Goal: Task Accomplishment & Management: Use online tool/utility

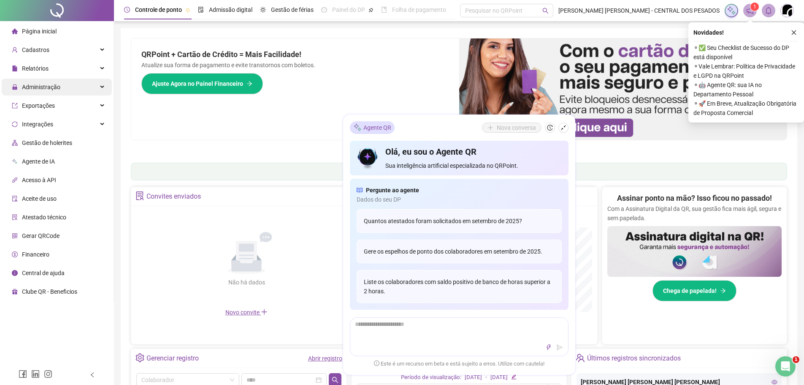
click at [58, 89] on span "Administração" at bounding box center [41, 87] width 38 height 7
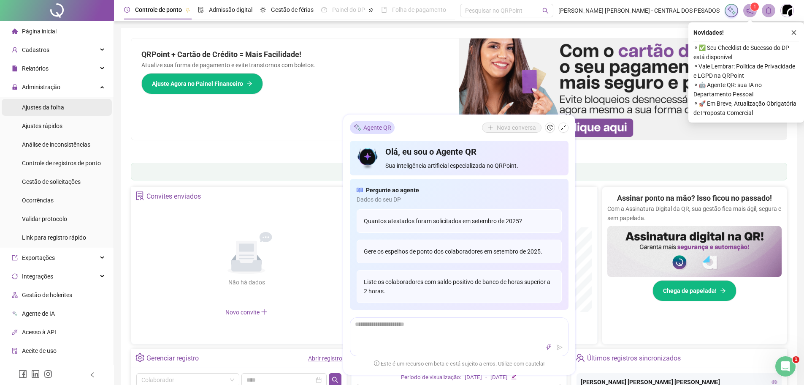
click at [60, 104] on span "Ajustes da folha" at bounding box center [43, 107] width 42 height 7
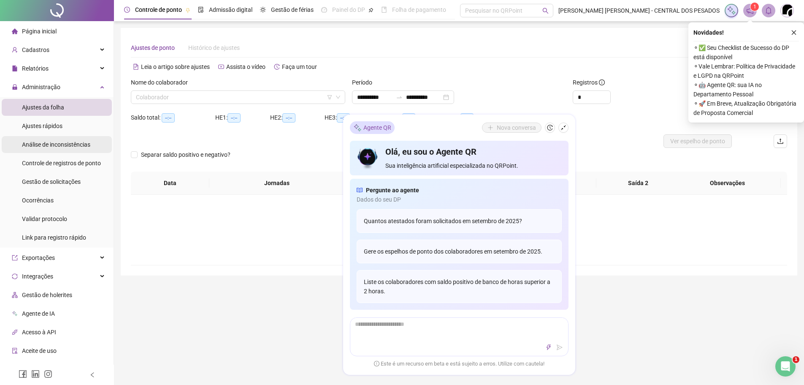
type input "**********"
click at [254, 92] on input "search" at bounding box center [234, 97] width 197 height 13
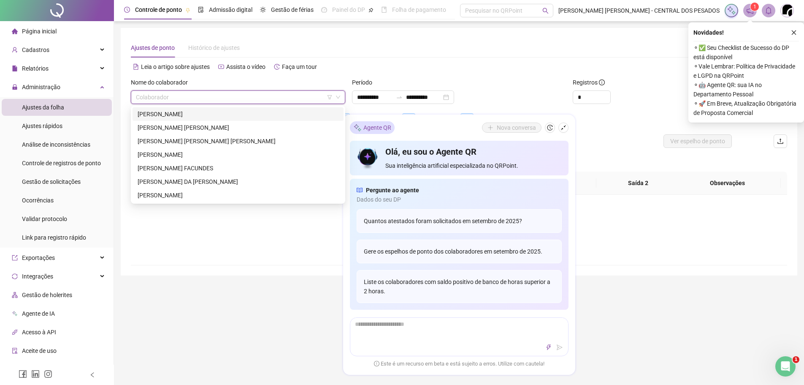
click at [187, 114] on div "[PERSON_NAME]" at bounding box center [238, 113] width 201 height 9
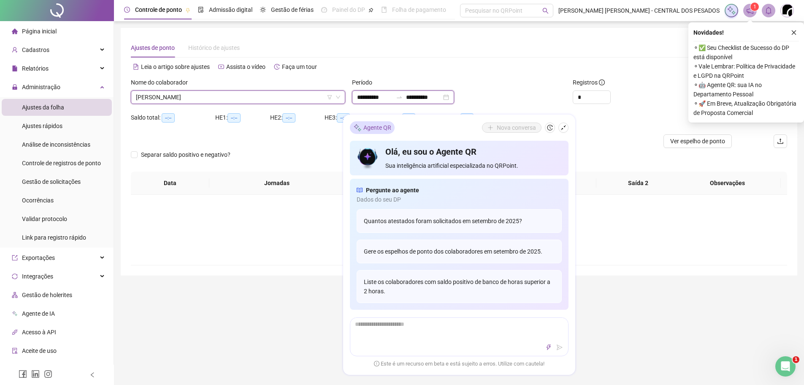
click at [374, 99] on input "**********" at bounding box center [374, 96] width 35 height 9
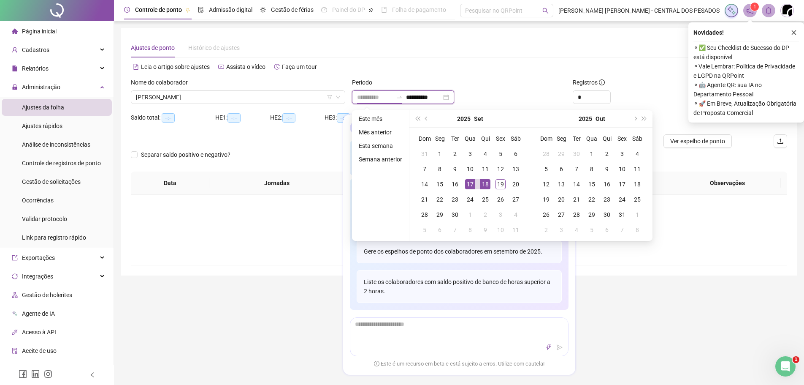
type input "**********"
drag, startPoint x: 474, startPoint y: 183, endPoint x: 490, endPoint y: 182, distance: 16.1
click at [475, 182] on div "17" at bounding box center [470, 184] width 10 height 10
type input "**********"
click at [496, 183] on div "19" at bounding box center [501, 184] width 10 height 10
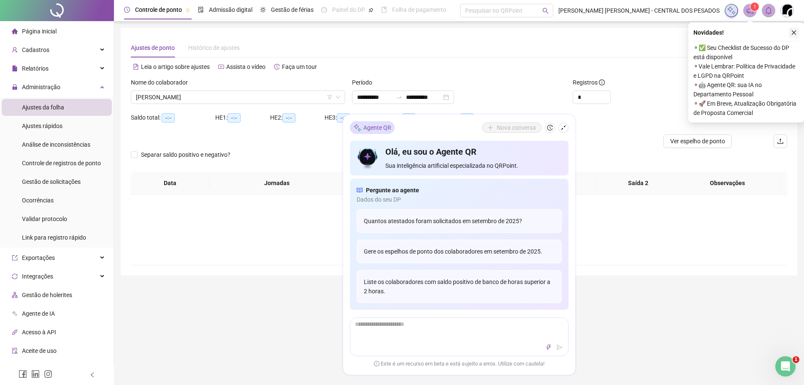
click at [795, 35] on icon "close" at bounding box center [794, 33] width 6 height 6
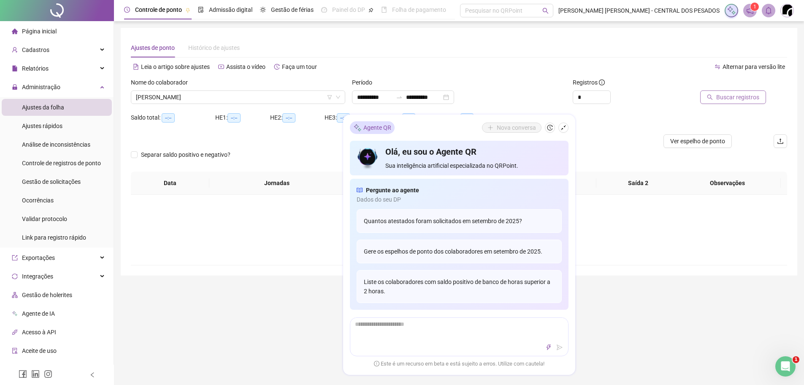
click at [728, 95] on span "Buscar registros" at bounding box center [737, 96] width 43 height 9
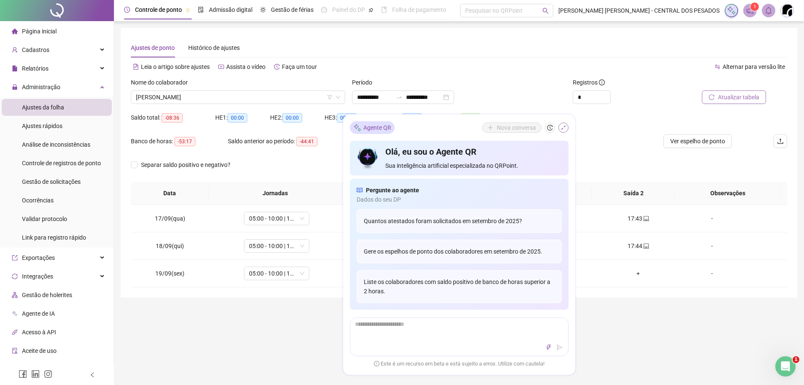
click at [564, 126] on icon "shrink" at bounding box center [563, 127] width 5 height 5
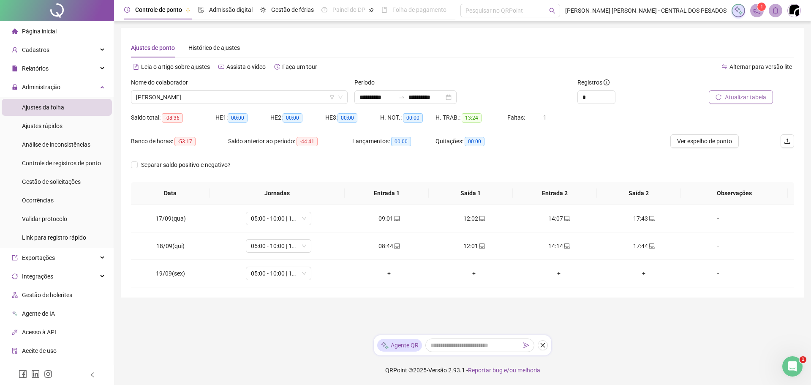
click at [182, 106] on div "Nome do colaborador [PERSON_NAME]" at bounding box center [238, 94] width 223 height 33
click at [195, 99] on span "[PERSON_NAME]" at bounding box center [239, 97] width 206 height 13
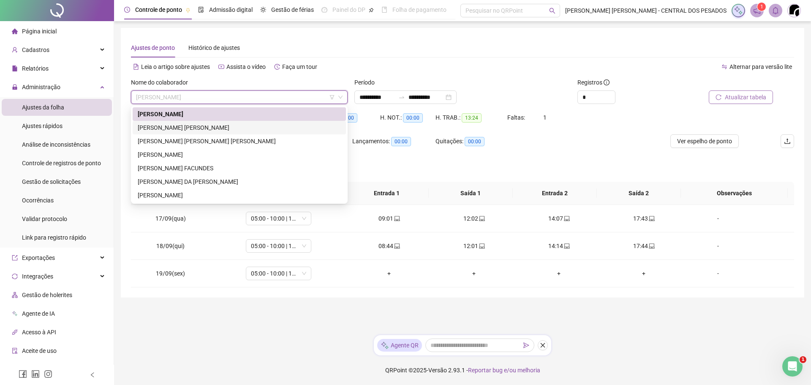
click at [193, 130] on div "[PERSON_NAME] [PERSON_NAME]" at bounding box center [239, 127] width 203 height 9
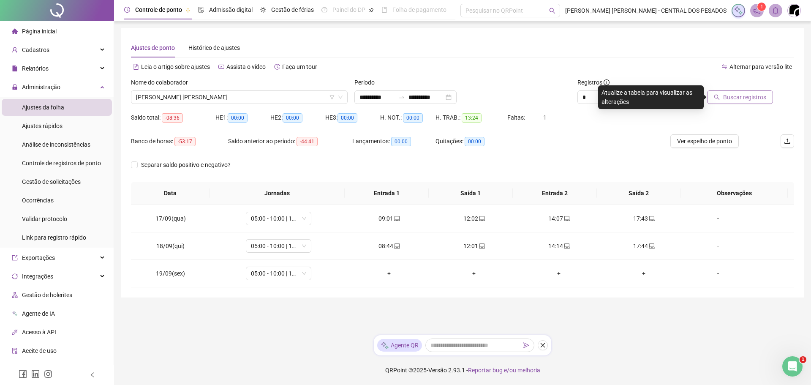
click at [719, 97] on icon "search" at bounding box center [716, 97] width 6 height 6
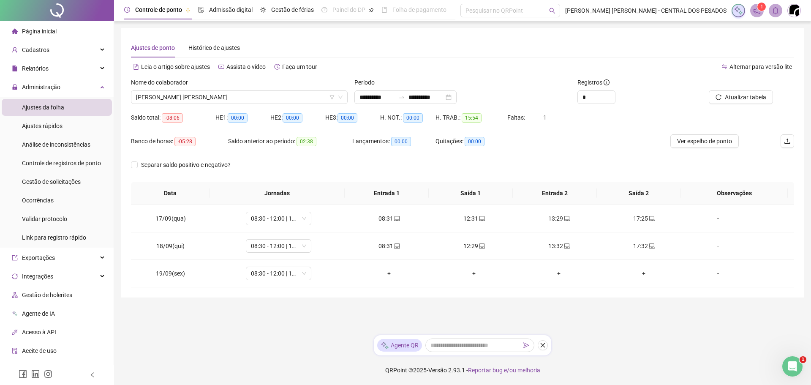
click at [301, 89] on div "Nome do colaborador" at bounding box center [239, 84] width 217 height 13
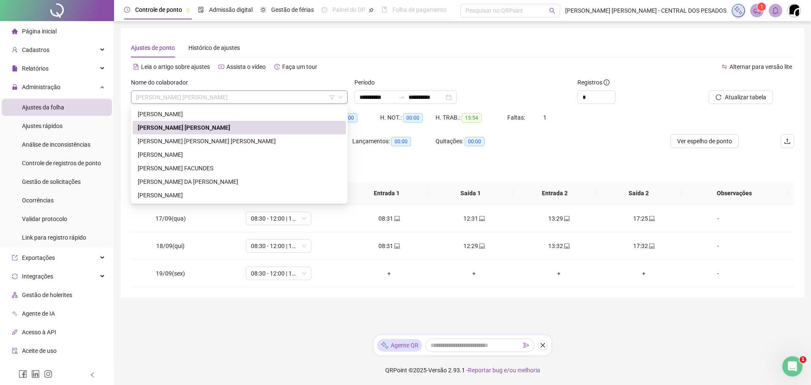
click at [299, 99] on span "[PERSON_NAME] [PERSON_NAME]" at bounding box center [239, 97] width 206 height 13
click at [245, 142] on div "[PERSON_NAME] [PERSON_NAME] [PERSON_NAME]" at bounding box center [239, 140] width 203 height 9
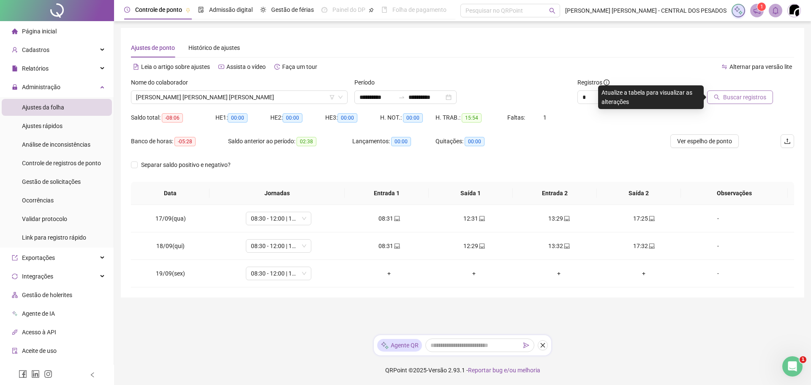
click at [711, 96] on button "Buscar registros" at bounding box center [740, 97] width 66 height 14
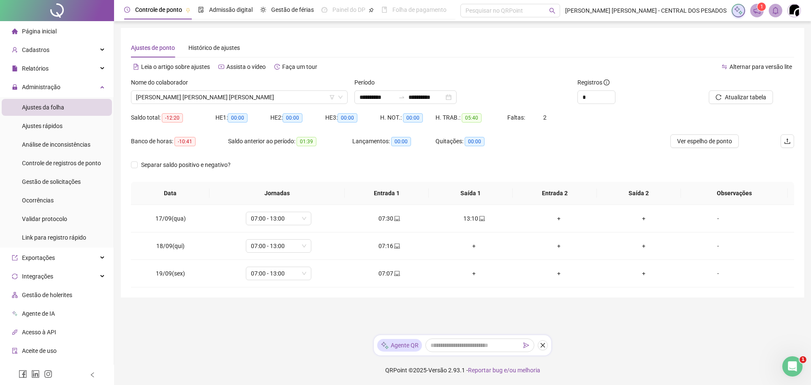
click at [468, 245] on div "+" at bounding box center [473, 245] width 71 height 9
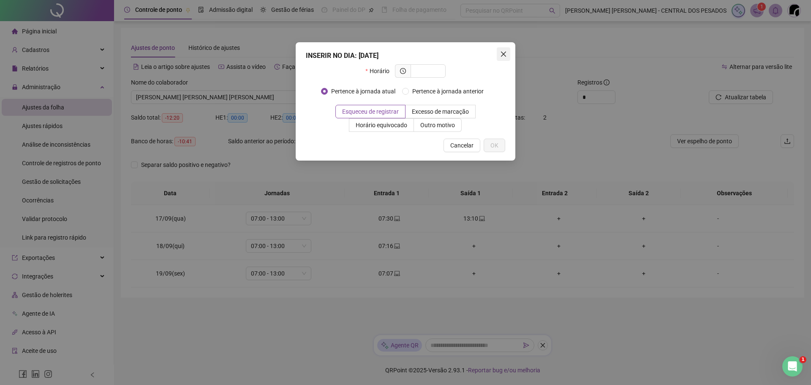
click at [506, 55] on icon "close" at bounding box center [503, 54] width 7 height 7
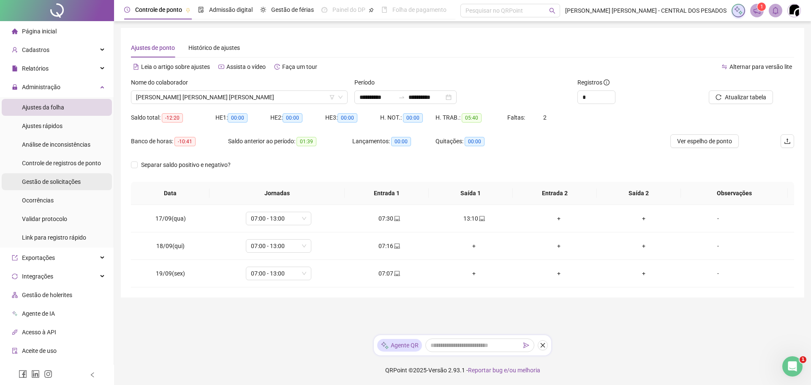
click at [43, 180] on span "Gestão de solicitações" at bounding box center [51, 181] width 59 height 7
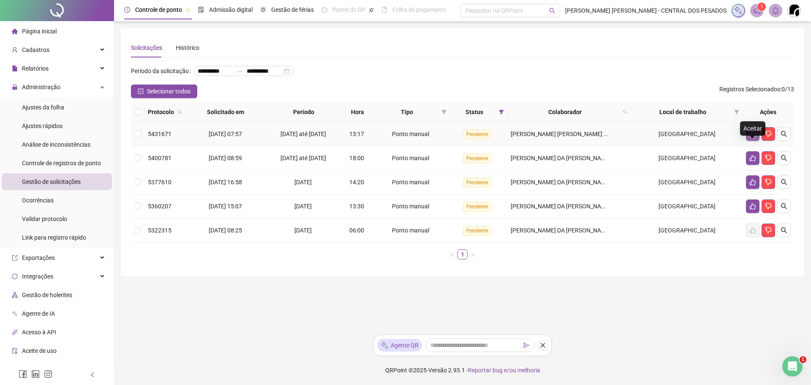
click at [750, 141] on button "button" at bounding box center [753, 134] width 14 height 14
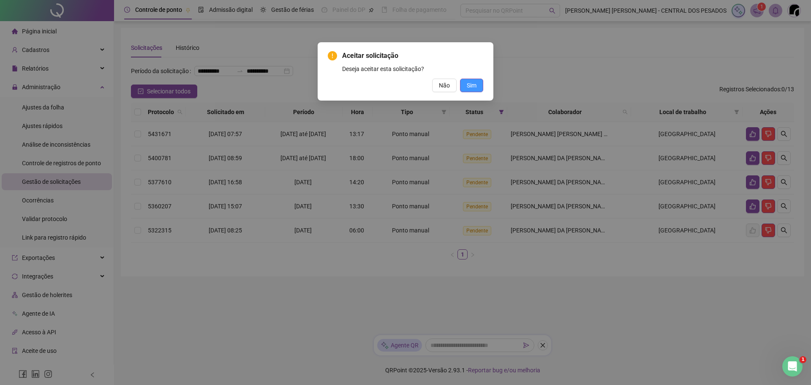
click at [469, 86] on span "Sim" at bounding box center [471, 85] width 10 height 9
click at [472, 87] on span "Sim" at bounding box center [471, 85] width 10 height 9
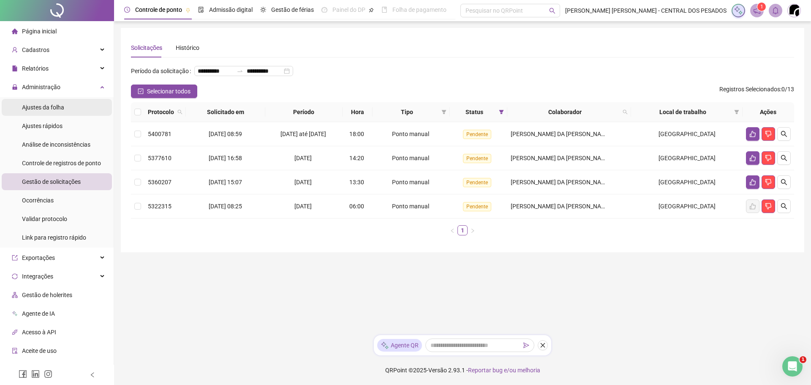
click at [59, 106] on span "Ajustes da folha" at bounding box center [43, 107] width 42 height 7
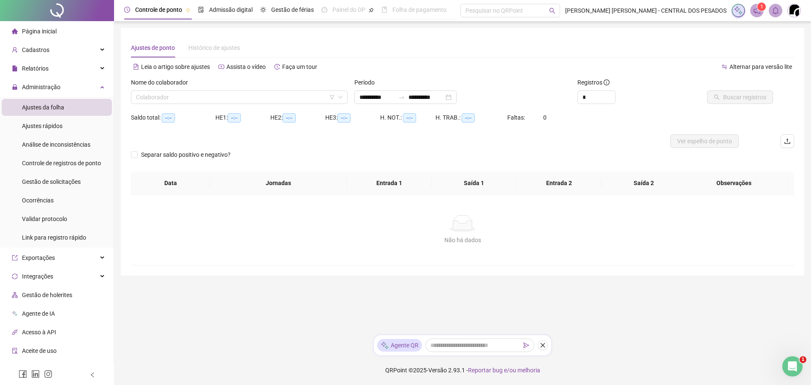
type input "**********"
click at [255, 102] on input "search" at bounding box center [235, 97] width 199 height 13
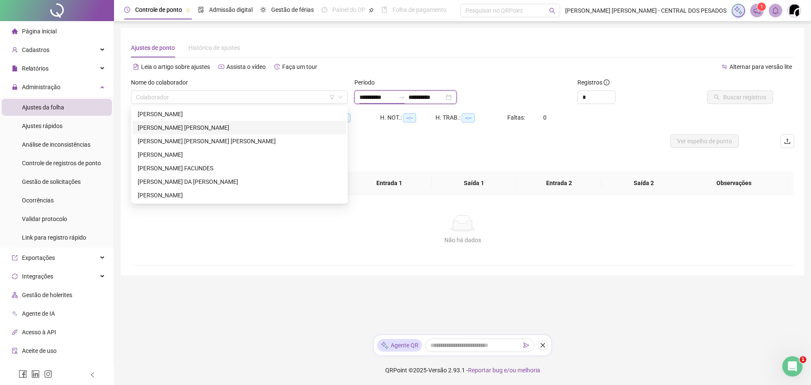
click at [377, 96] on input "**********" at bounding box center [376, 96] width 35 height 9
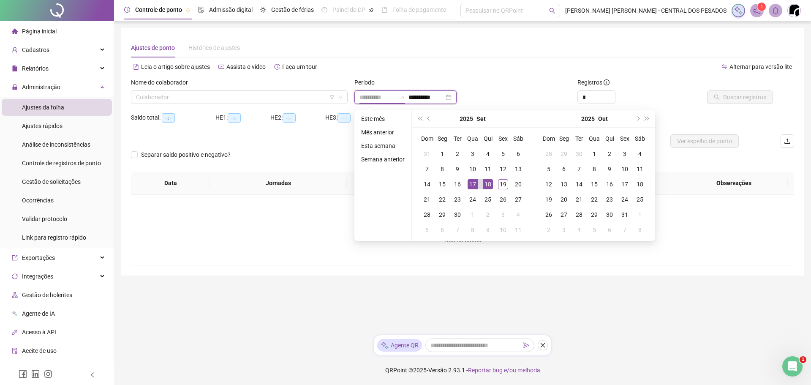
type input "**********"
click at [468, 186] on div "17" at bounding box center [472, 184] width 10 height 10
type input "**********"
click at [426, 180] on div "14" at bounding box center [427, 184] width 10 height 10
type input "**********"
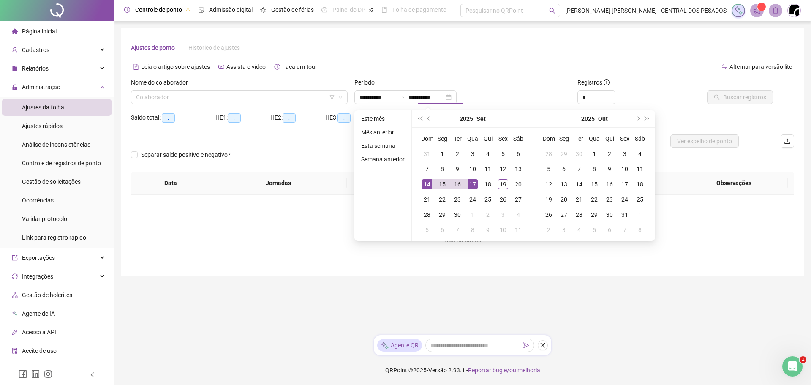
type input "**********"
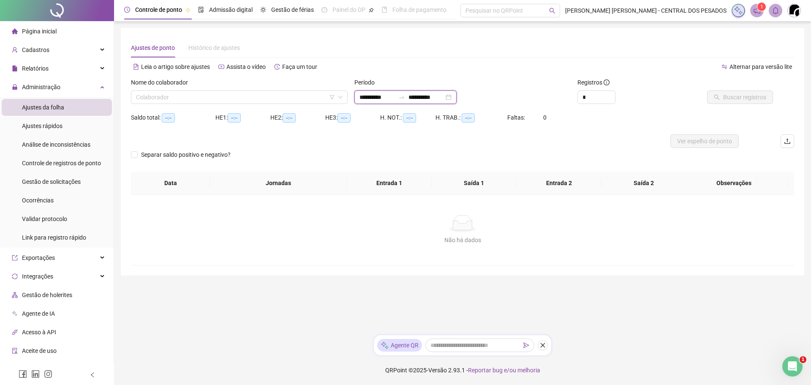
click at [376, 97] on input "**********" at bounding box center [376, 96] width 35 height 9
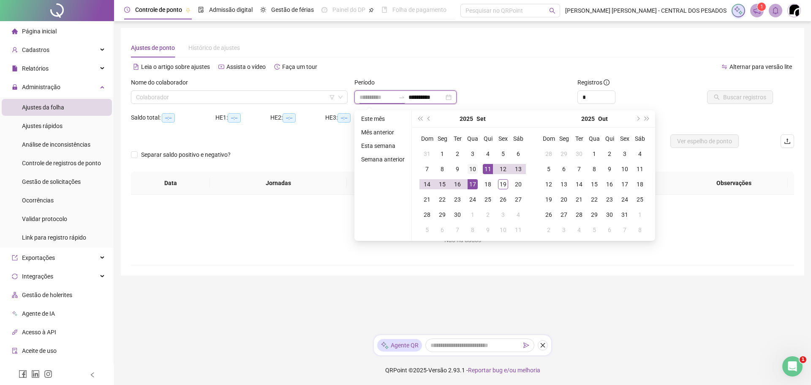
type input "**********"
click at [474, 169] on div "10" at bounding box center [472, 169] width 10 height 10
type input "**********"
click at [502, 182] on div "19" at bounding box center [503, 184] width 10 height 10
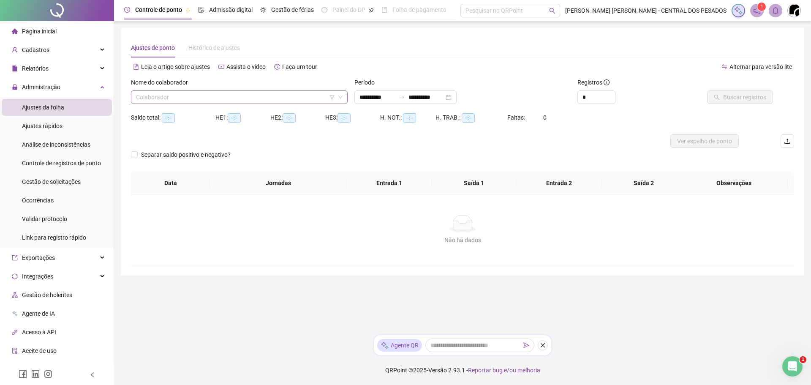
click at [294, 98] on input "search" at bounding box center [235, 97] width 199 height 13
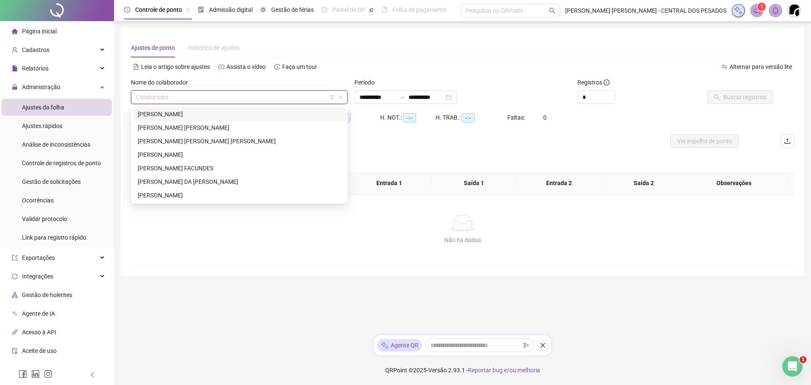
click at [292, 114] on div "[PERSON_NAME]" at bounding box center [239, 113] width 203 height 9
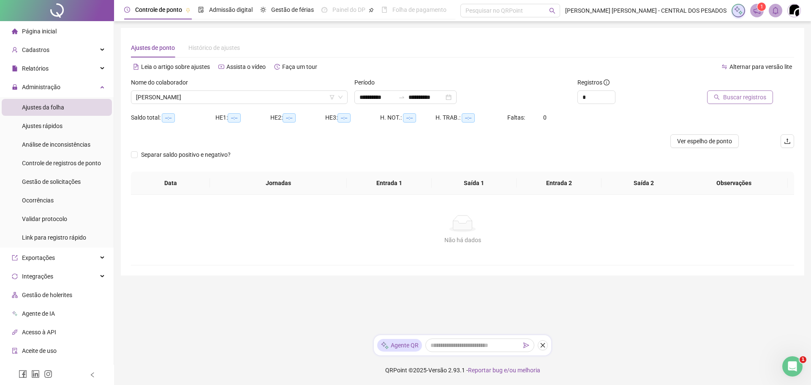
click at [723, 102] on button "Buscar registros" at bounding box center [740, 97] width 66 height 14
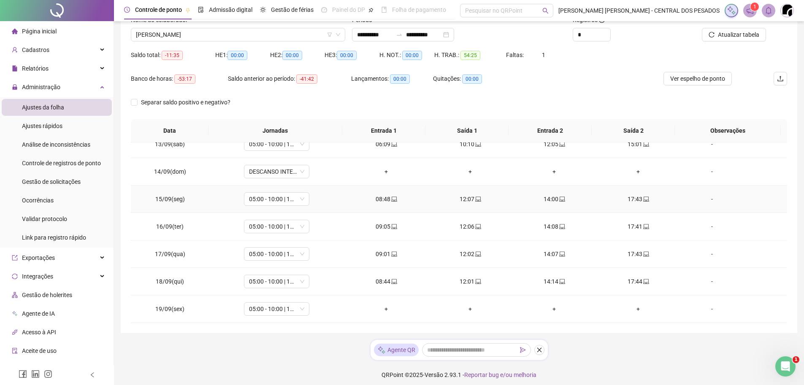
scroll to position [67, 0]
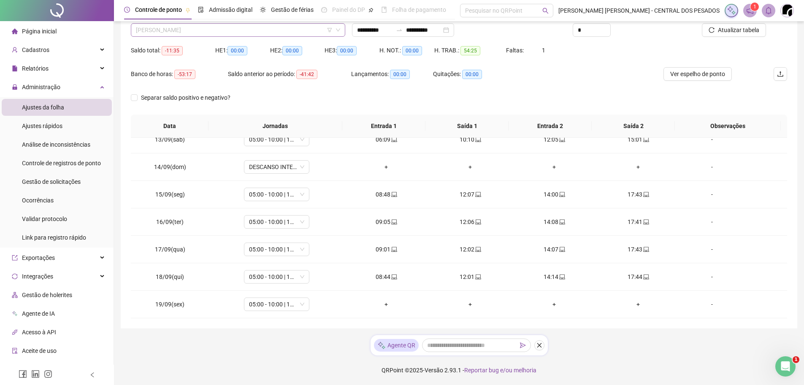
click at [228, 30] on span "[PERSON_NAME]" at bounding box center [238, 30] width 204 height 13
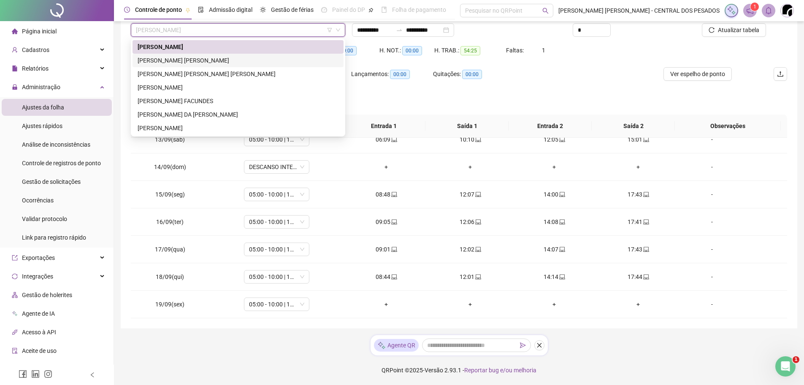
click at [228, 57] on div "[PERSON_NAME] [PERSON_NAME]" at bounding box center [238, 60] width 201 height 9
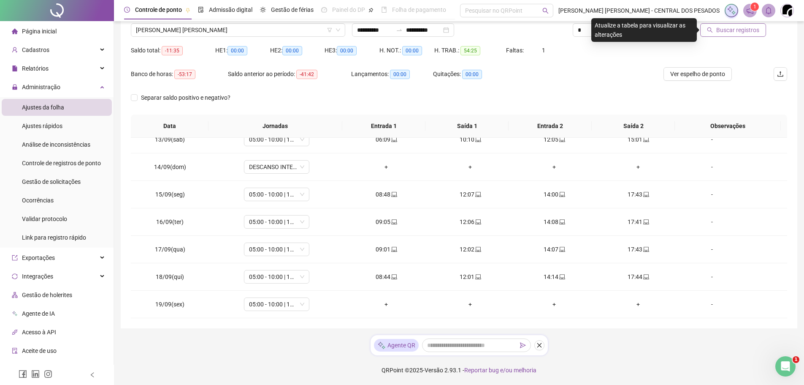
click at [746, 27] on span "Buscar registros" at bounding box center [737, 29] width 43 height 9
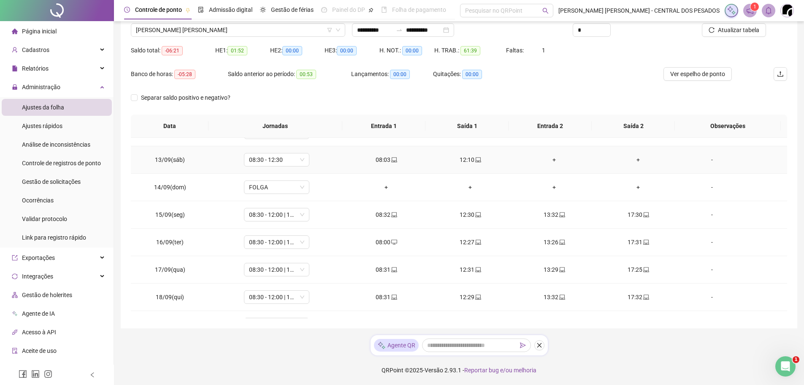
scroll to position [94, 0]
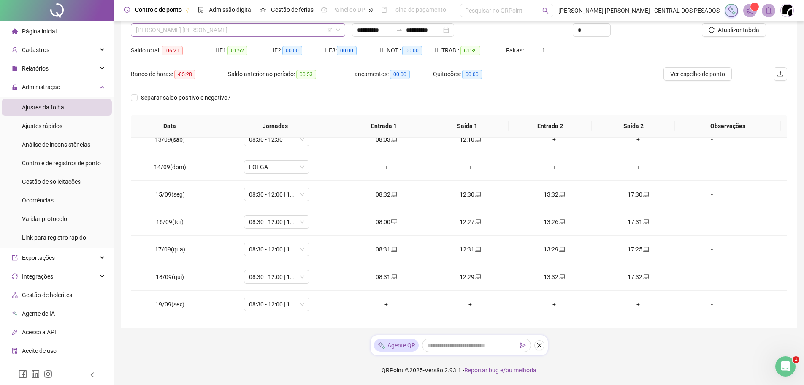
click at [308, 29] on span "[PERSON_NAME] [PERSON_NAME]" at bounding box center [238, 30] width 204 height 13
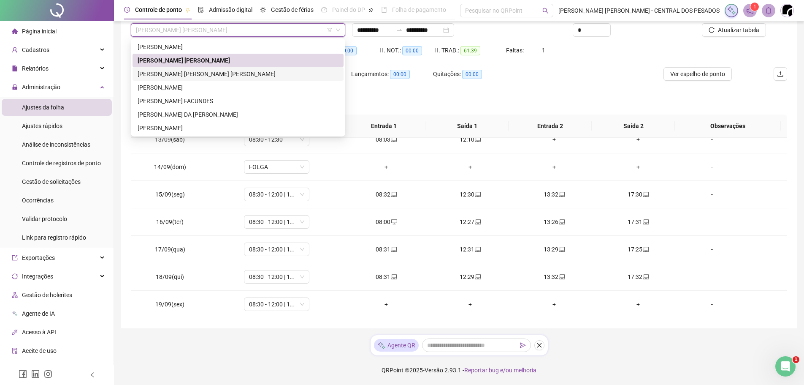
click at [251, 75] on div "[PERSON_NAME] [PERSON_NAME] [PERSON_NAME]" at bounding box center [238, 73] width 201 height 9
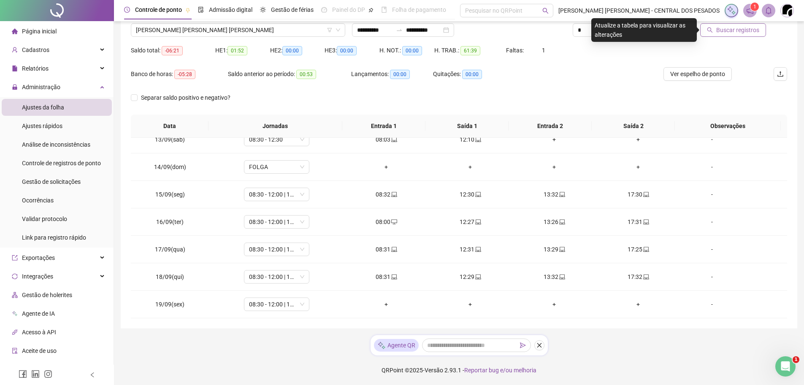
click at [721, 32] on span "Buscar registros" at bounding box center [737, 29] width 43 height 9
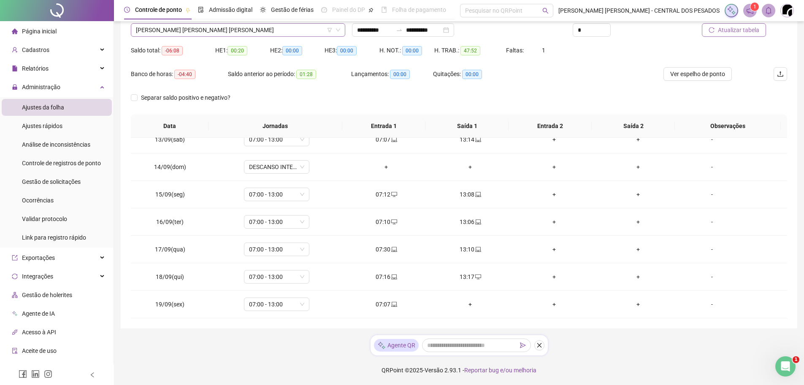
click at [287, 31] on span "[PERSON_NAME] [PERSON_NAME] [PERSON_NAME]" at bounding box center [238, 30] width 204 height 13
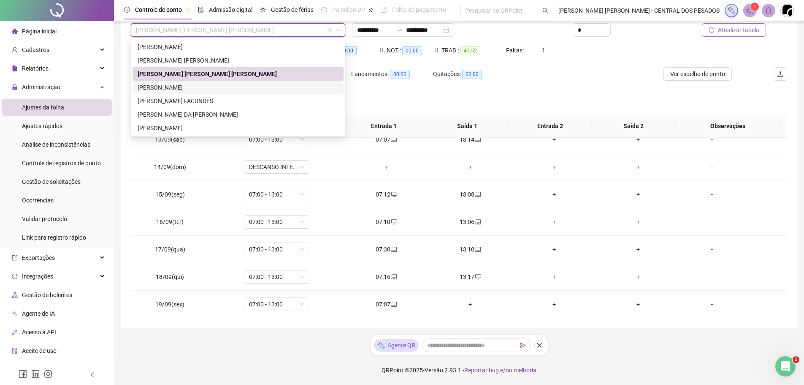
click at [231, 88] on div "[PERSON_NAME]" at bounding box center [238, 87] width 201 height 9
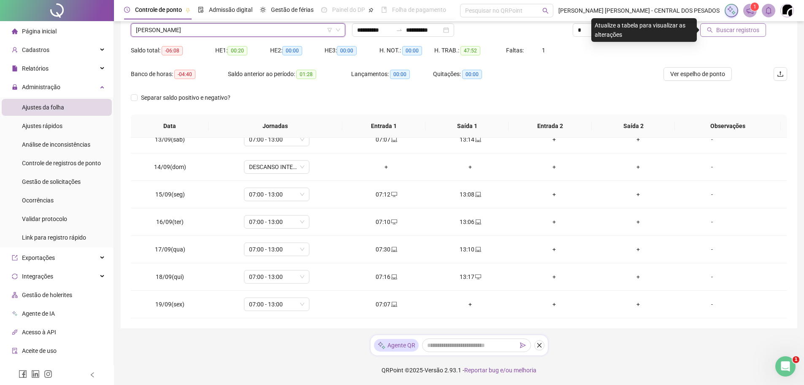
click at [742, 28] on span "Buscar registros" at bounding box center [737, 29] width 43 height 9
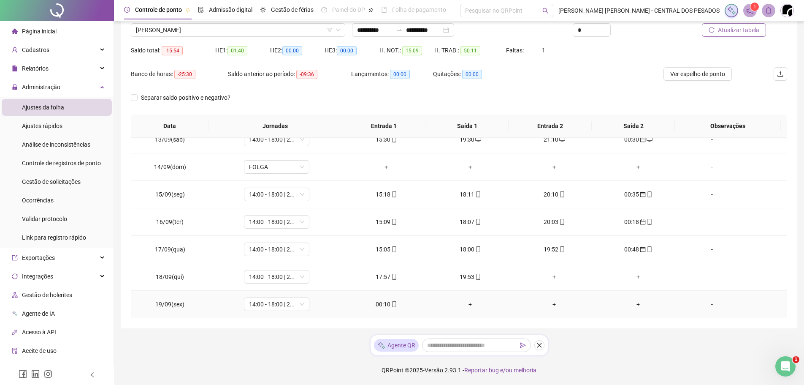
click at [377, 304] on div "00:10" at bounding box center [386, 303] width 71 height 9
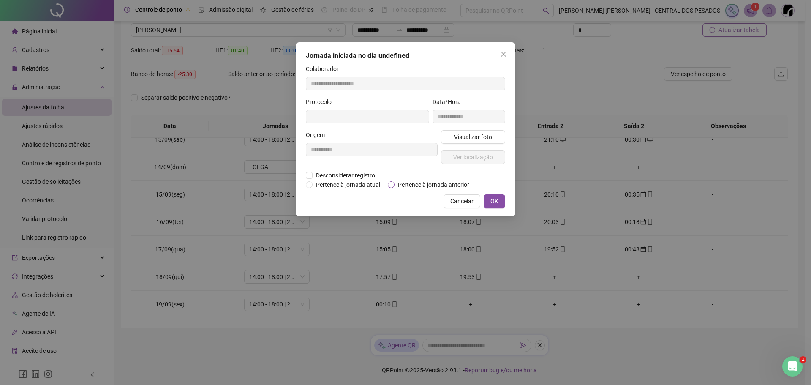
type input "**********"
click at [396, 187] on span "Pertence à jornada anterior" at bounding box center [433, 185] width 78 height 9
click at [496, 202] on span "OK" at bounding box center [494, 201] width 8 height 9
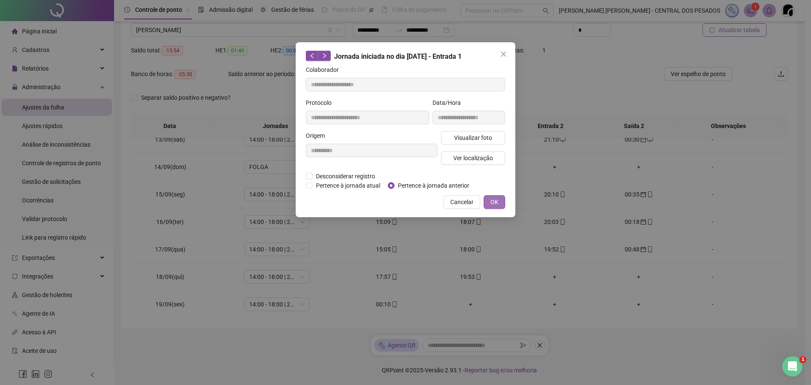
click at [495, 198] on span "OK" at bounding box center [494, 201] width 8 height 9
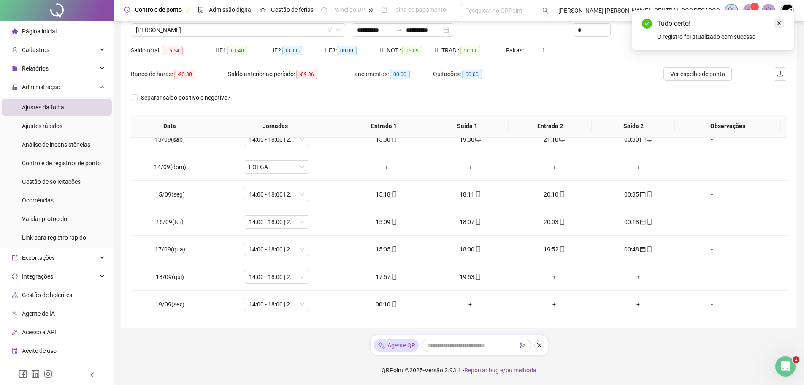
click at [780, 25] on icon "close" at bounding box center [779, 23] width 6 height 6
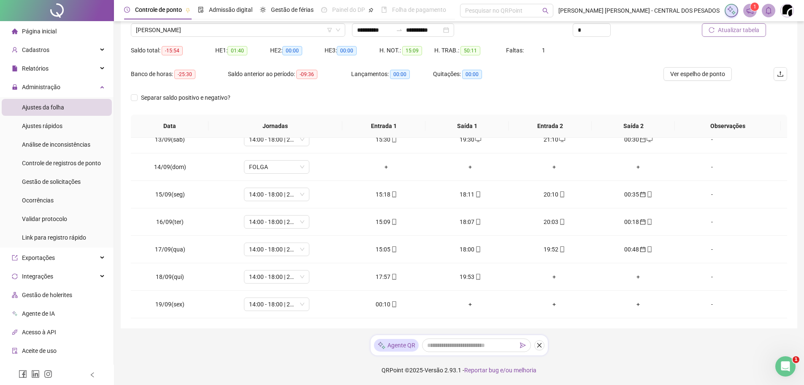
scroll to position [25, 0]
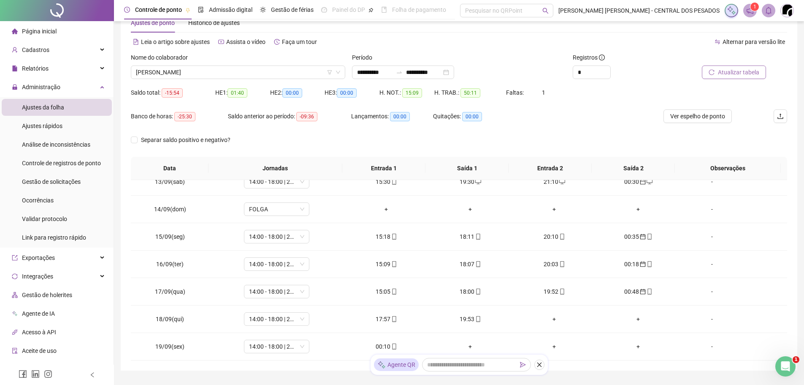
click at [748, 71] on span "Atualizar tabela" at bounding box center [738, 72] width 41 height 9
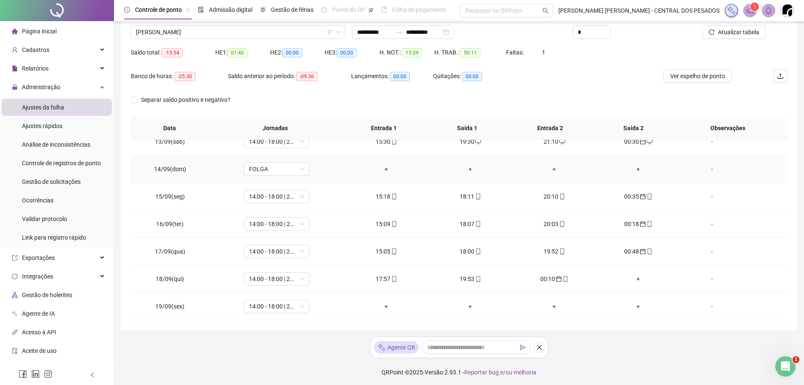
scroll to position [67, 0]
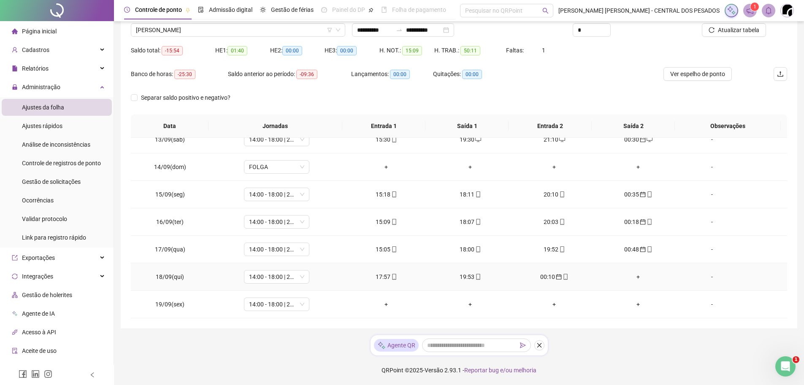
click at [634, 277] on div "+" at bounding box center [638, 276] width 71 height 9
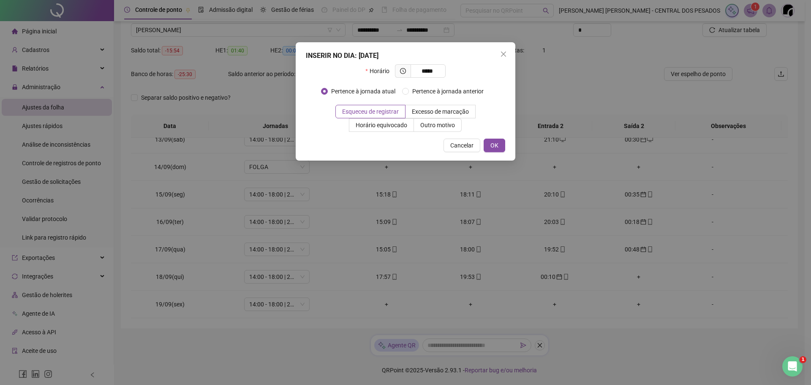
type input "*****"
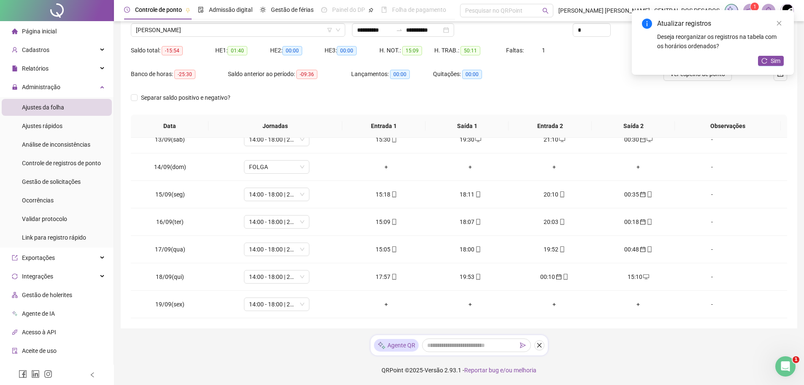
click at [767, 55] on div "Atualizar registros Deseja reorganizar os registros na tabela com os horários o…" at bounding box center [713, 42] width 162 height 65
click at [769, 59] on button "Sim" at bounding box center [771, 61] width 26 height 10
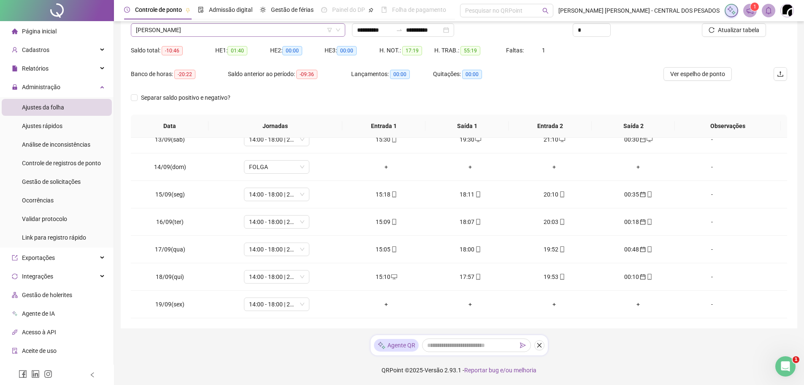
click at [241, 27] on span "[PERSON_NAME]" at bounding box center [238, 30] width 204 height 13
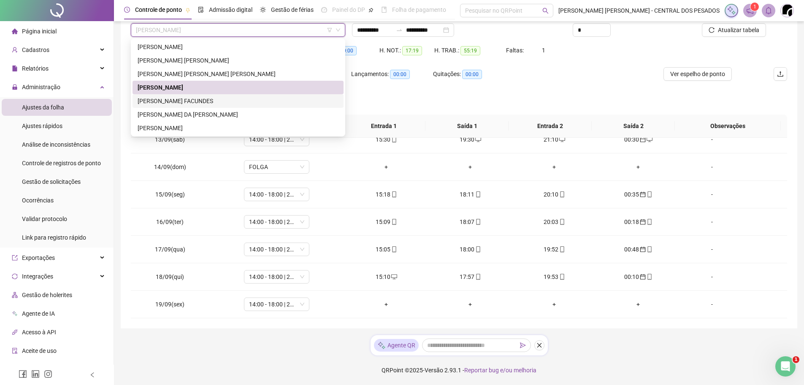
click at [222, 98] on div "[PERSON_NAME] FACUNDES" at bounding box center [238, 100] width 201 height 9
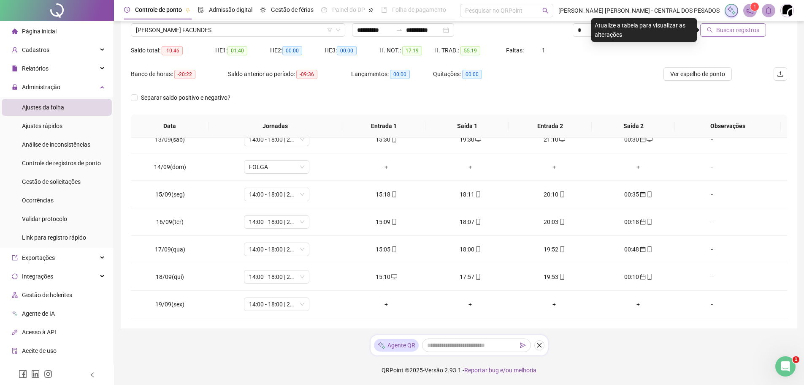
click at [732, 35] on button "Buscar registros" at bounding box center [733, 30] width 66 height 14
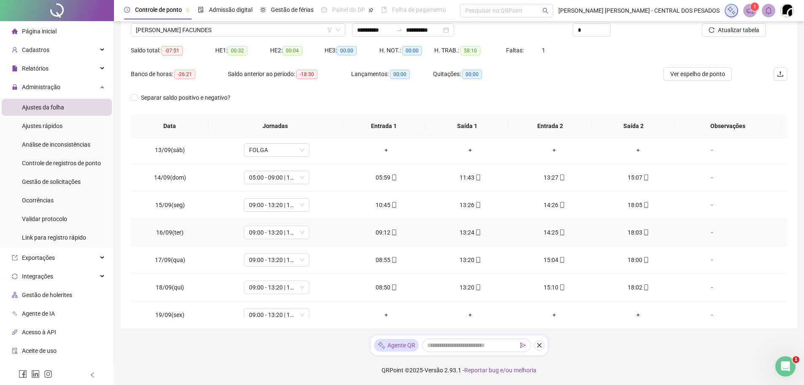
scroll to position [94, 0]
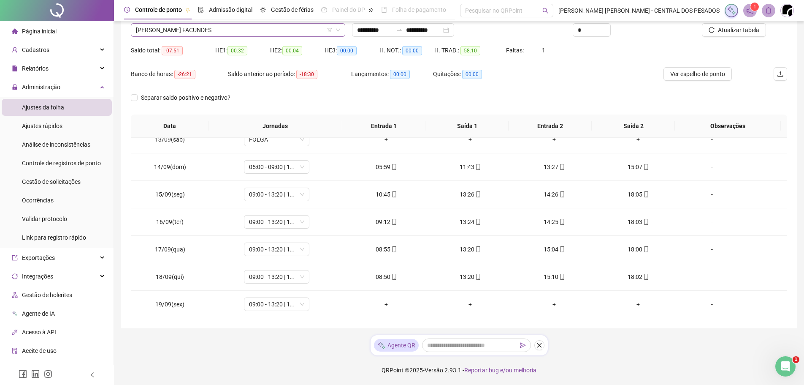
click at [222, 27] on span "[PERSON_NAME] FACUNDES" at bounding box center [238, 30] width 204 height 13
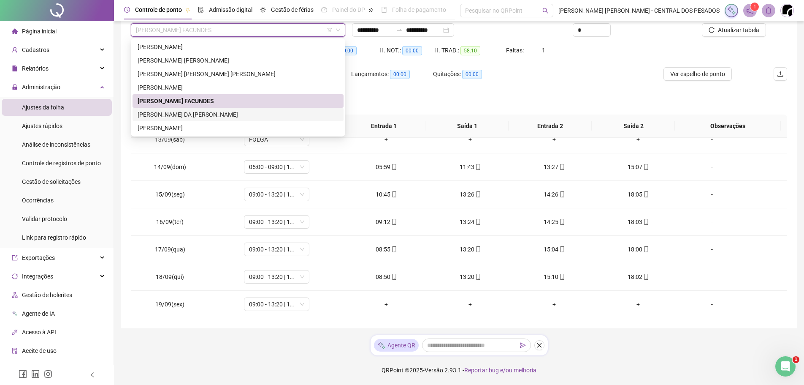
click at [214, 117] on div "[PERSON_NAME] DA [PERSON_NAME]" at bounding box center [238, 114] width 201 height 9
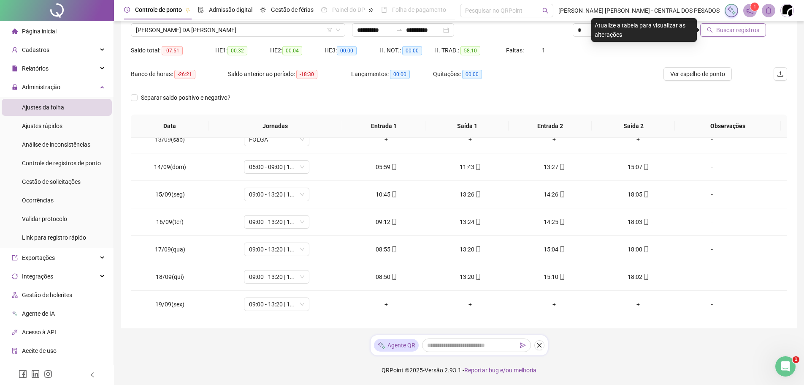
click at [725, 26] on button "Buscar registros" at bounding box center [733, 30] width 66 height 14
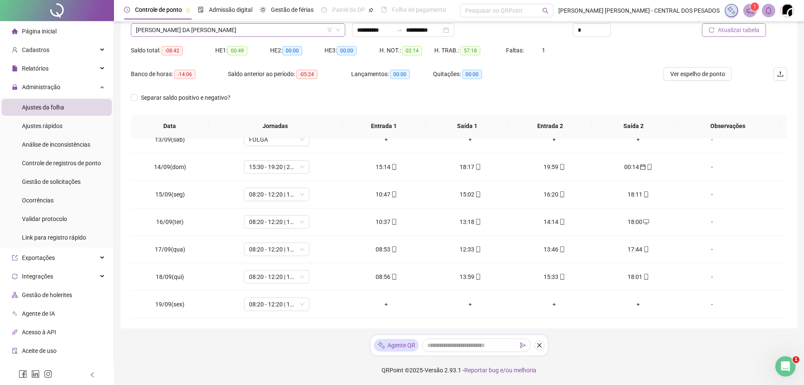
click at [263, 32] on span "[PERSON_NAME] DA [PERSON_NAME]" at bounding box center [238, 30] width 204 height 13
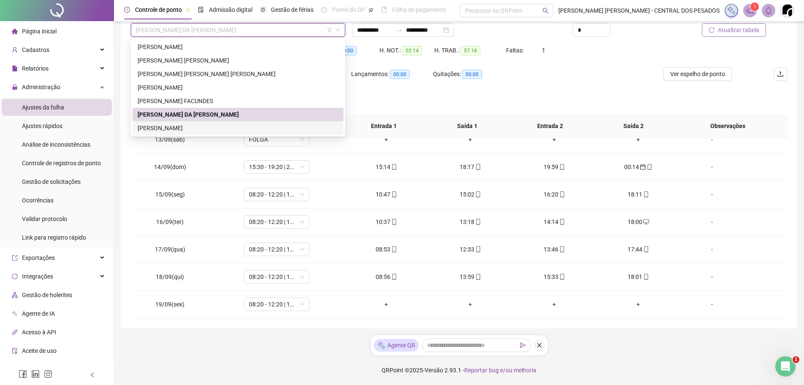
click at [258, 131] on div "[PERSON_NAME]" at bounding box center [238, 127] width 201 height 9
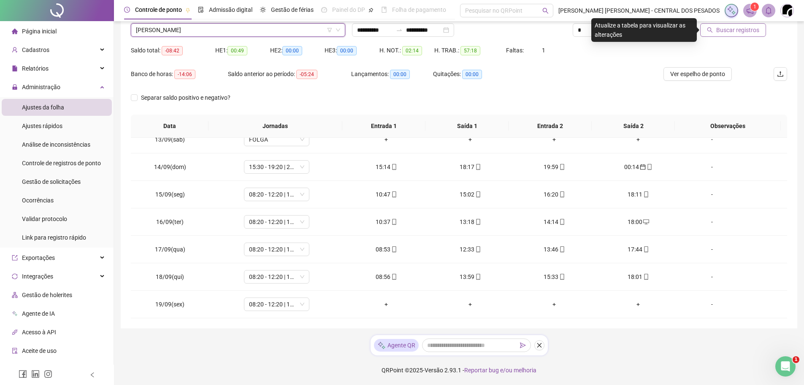
click at [747, 27] on span "Buscar registros" at bounding box center [737, 29] width 43 height 9
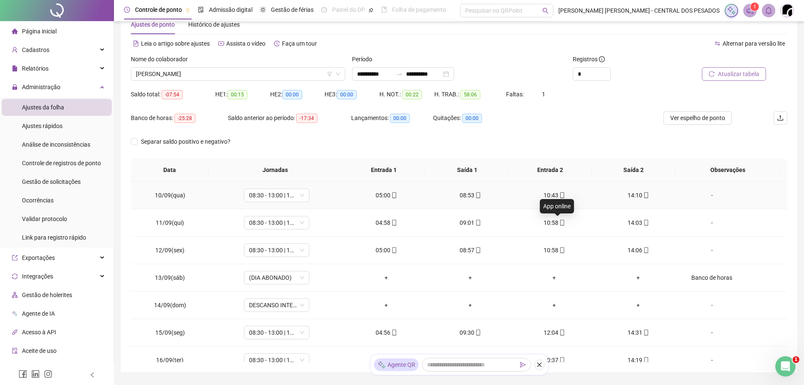
scroll to position [0, 0]
